Goal: Task Accomplishment & Management: Use online tool/utility

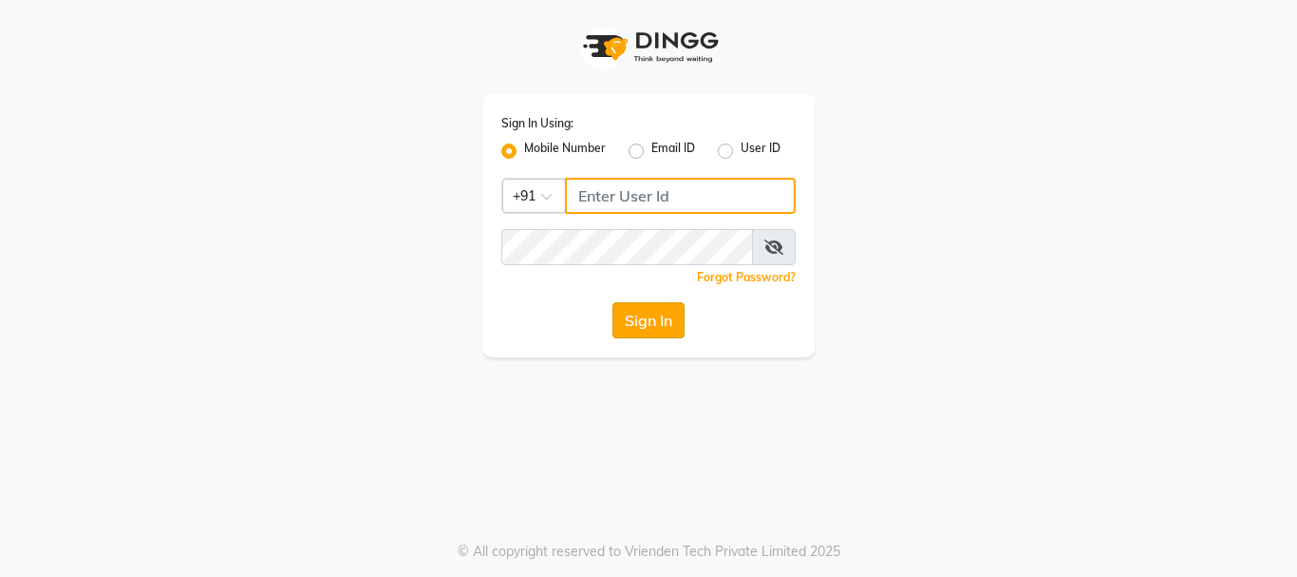
type input "8310049316"
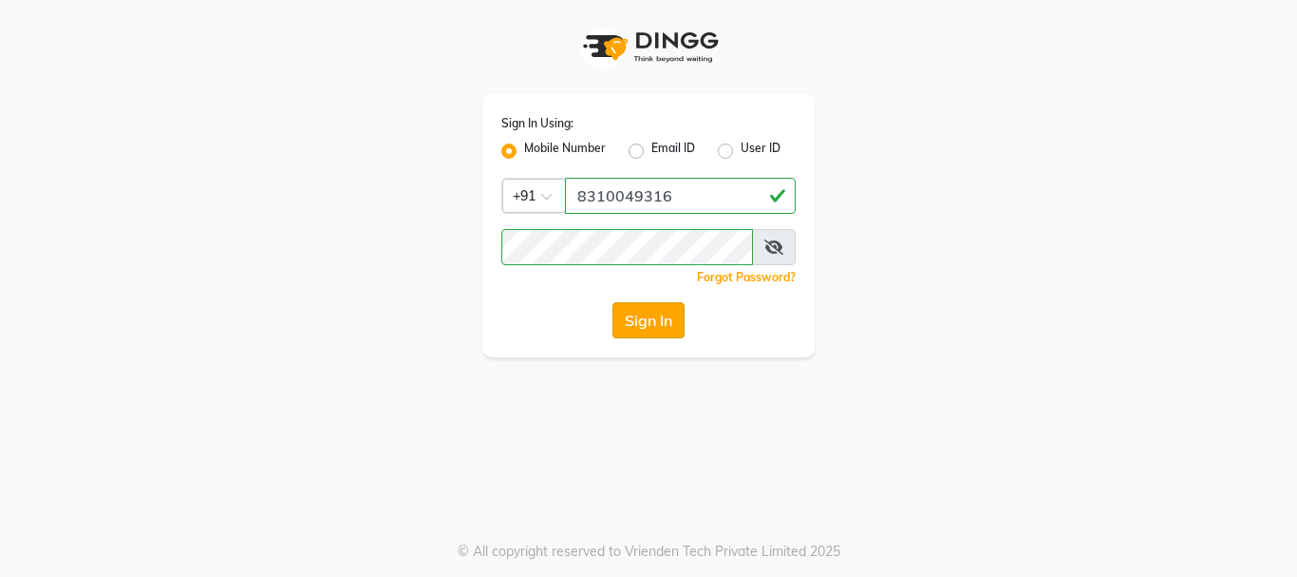
click at [645, 321] on button "Sign In" at bounding box center [649, 320] width 72 height 36
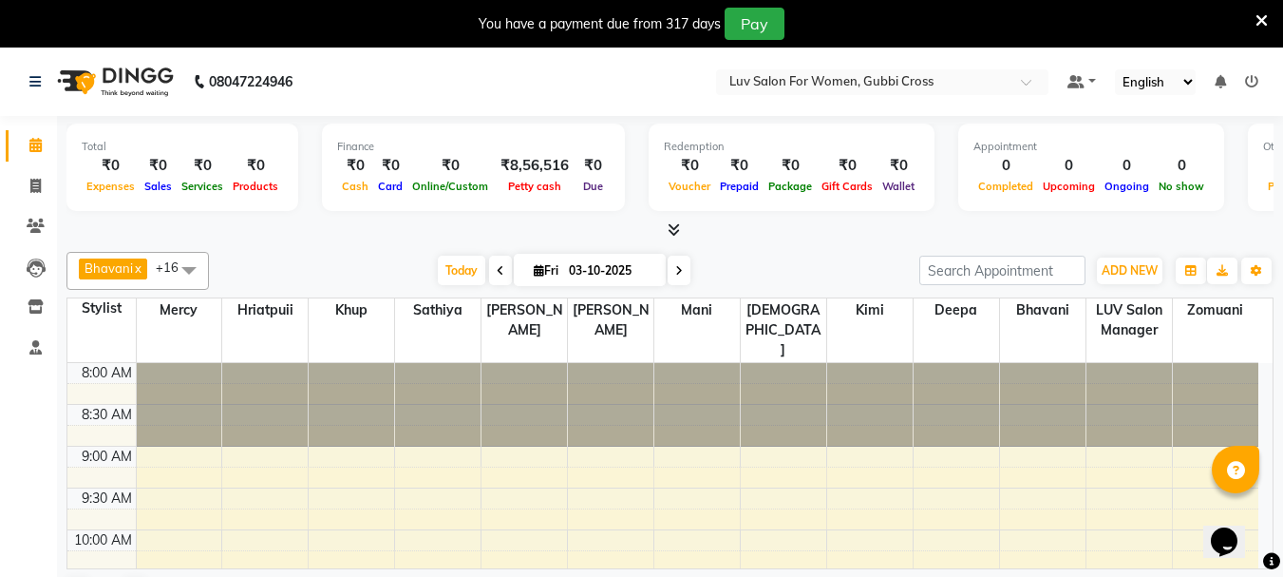
click at [48, 202] on li "Invoice" at bounding box center [28, 186] width 57 height 41
click at [35, 186] on icon at bounding box center [35, 186] width 10 height 14
select select "service"
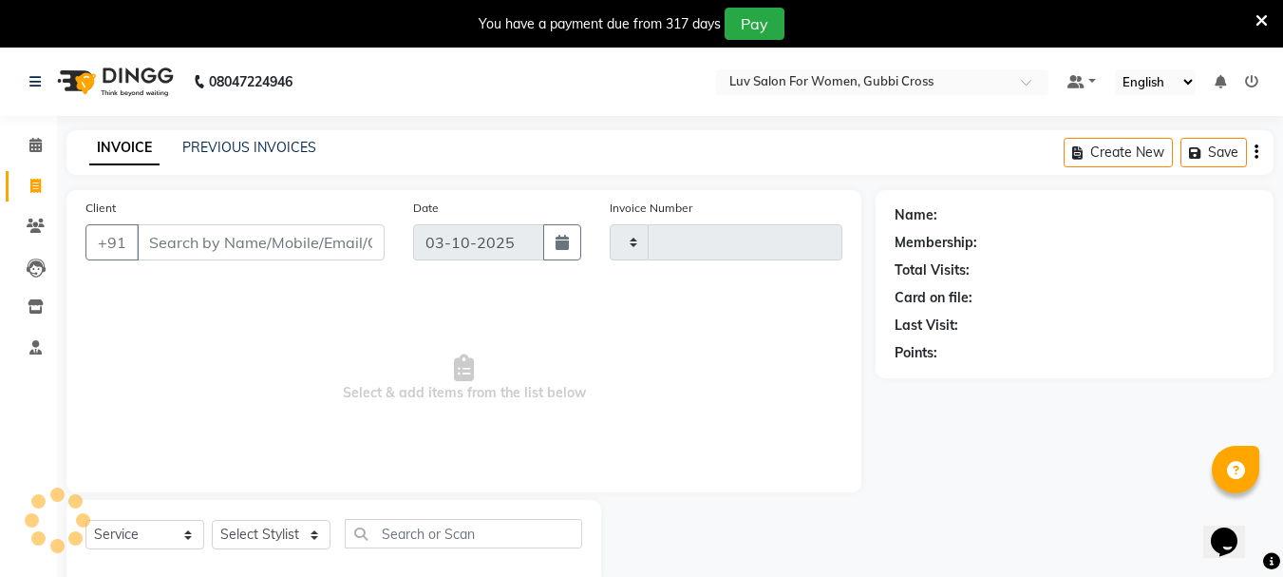
type input "2892"
select select "7221"
